Goal: Find specific page/section: Find specific page/section

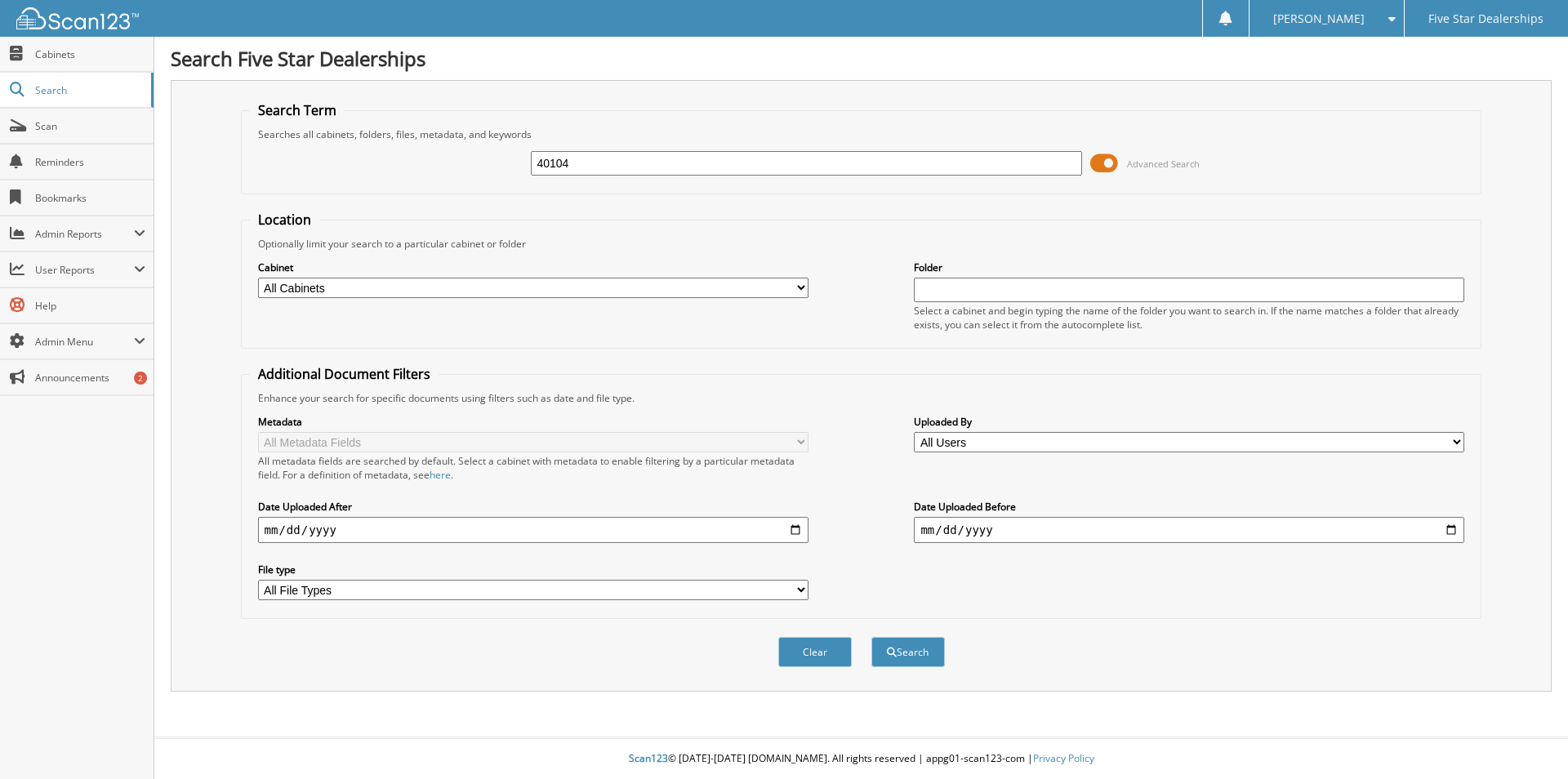
type input "40104"
click at [872, 637] on button "Search" at bounding box center [908, 652] width 74 height 30
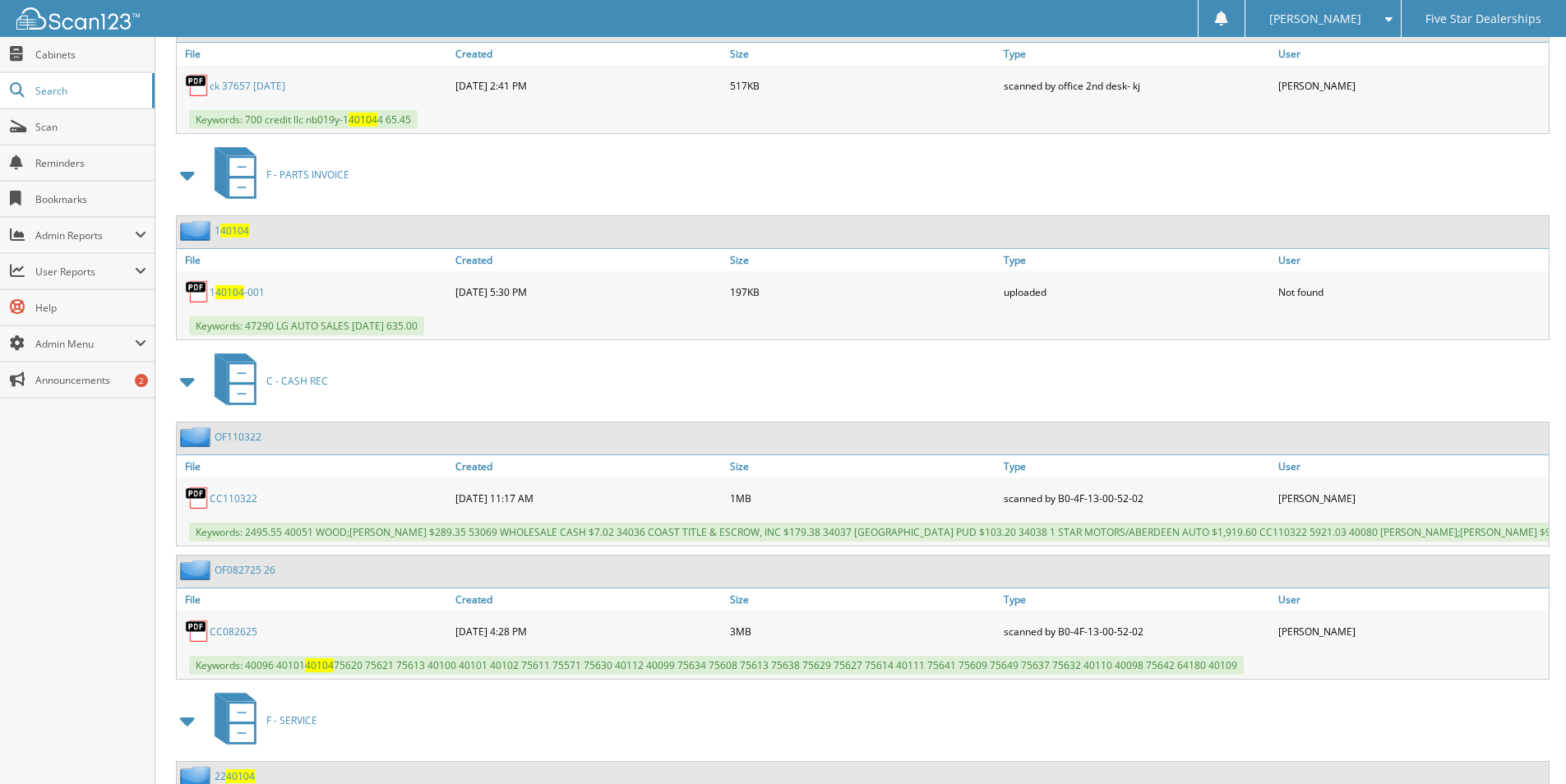
scroll to position [7229, 0]
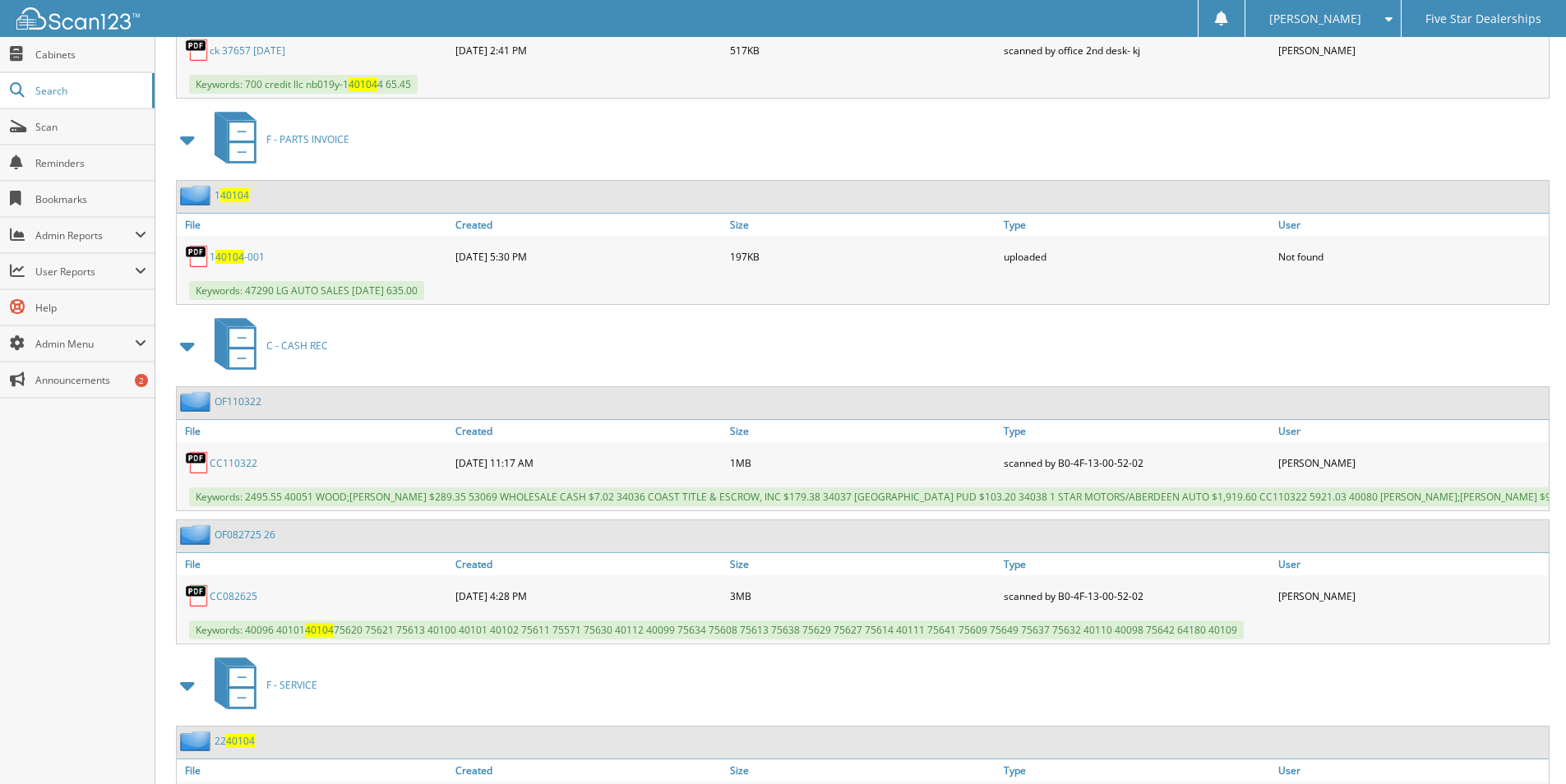
click at [238, 603] on link "CC082625" at bounding box center [233, 595] width 47 height 14
